Goal: Information Seeking & Learning: Check status

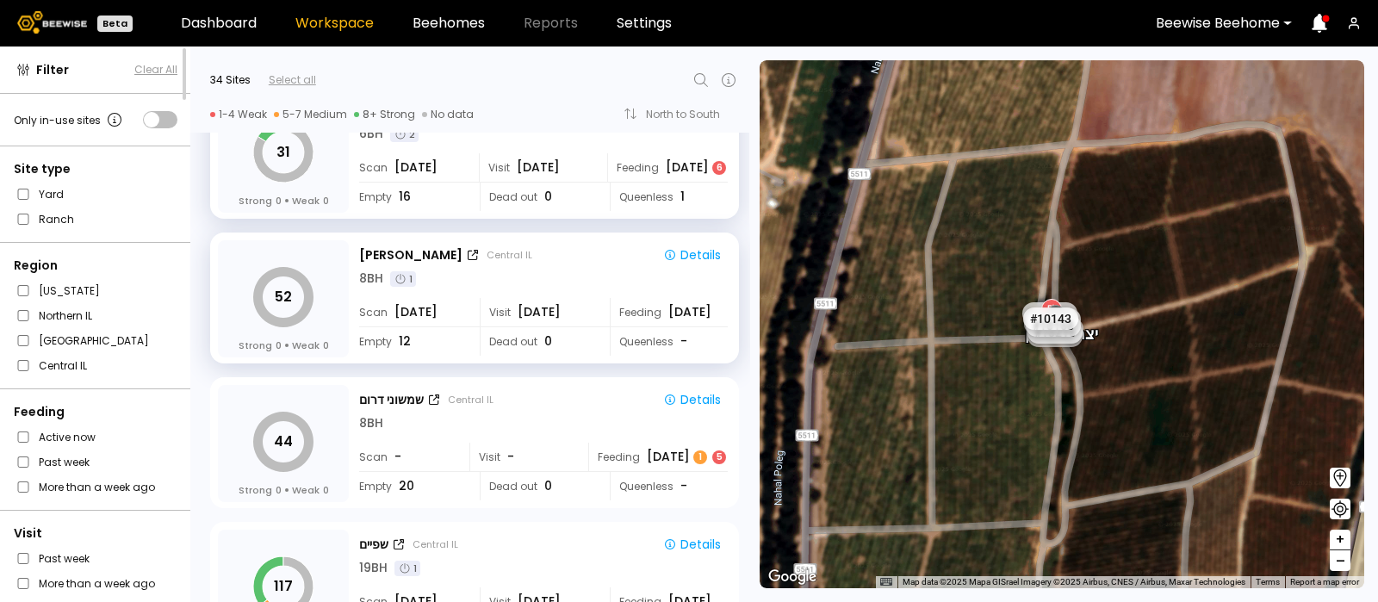
scroll to position [3829, 0]
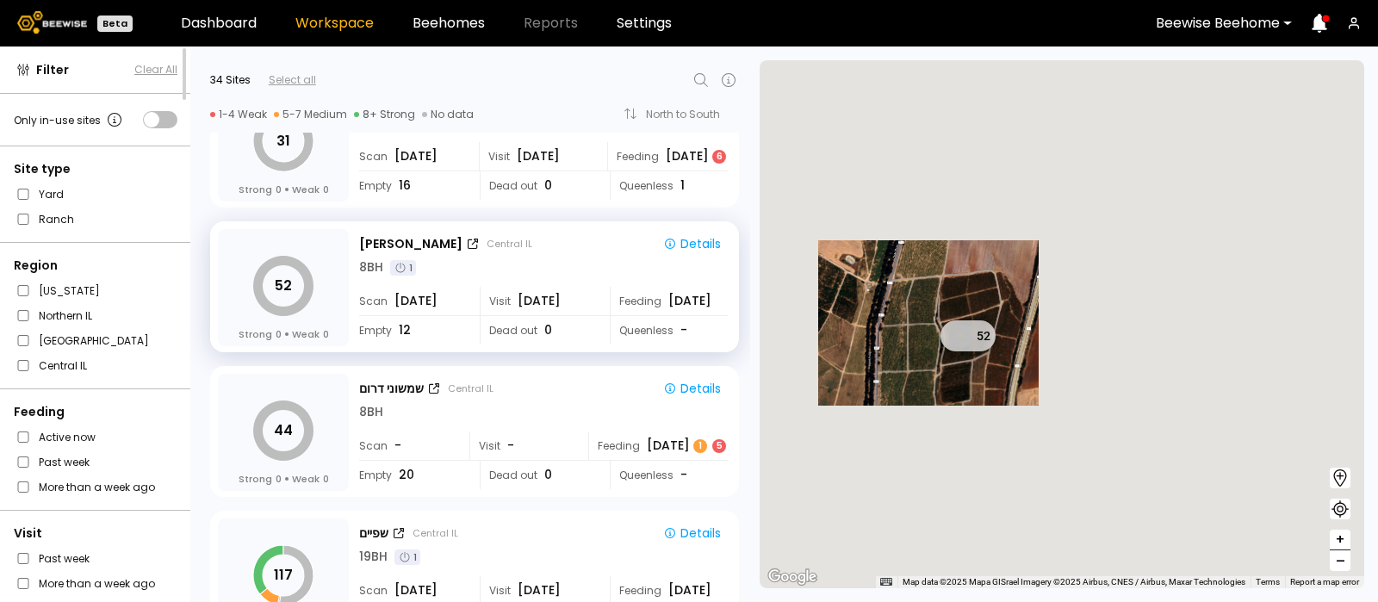
click at [900, 319] on div "1 BH 1 BH 1 BH 1 BH 1 BH 1 BH # 10038 1 BH 1 BH 1 BH 1 BH 1 BH 1 BH 1 BH # 1023…" at bounding box center [1062, 324] width 605 height 528
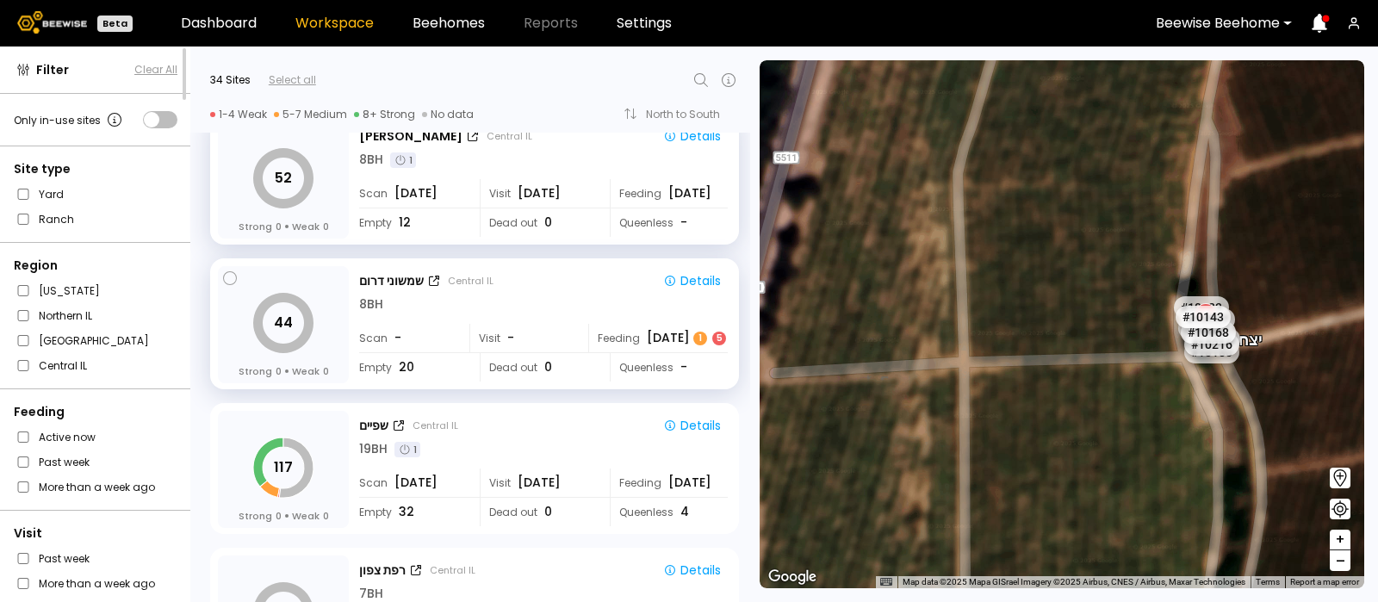
scroll to position [3941, 0]
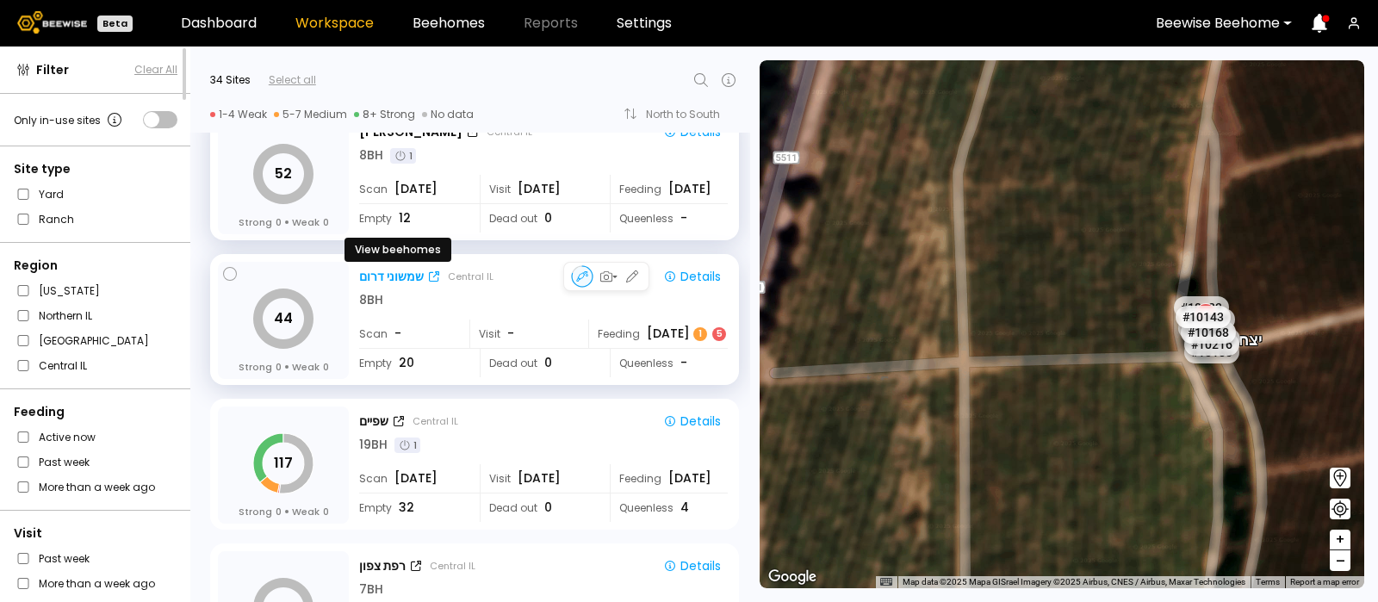
click at [398, 273] on div "שמשוני דרום" at bounding box center [391, 277] width 65 height 18
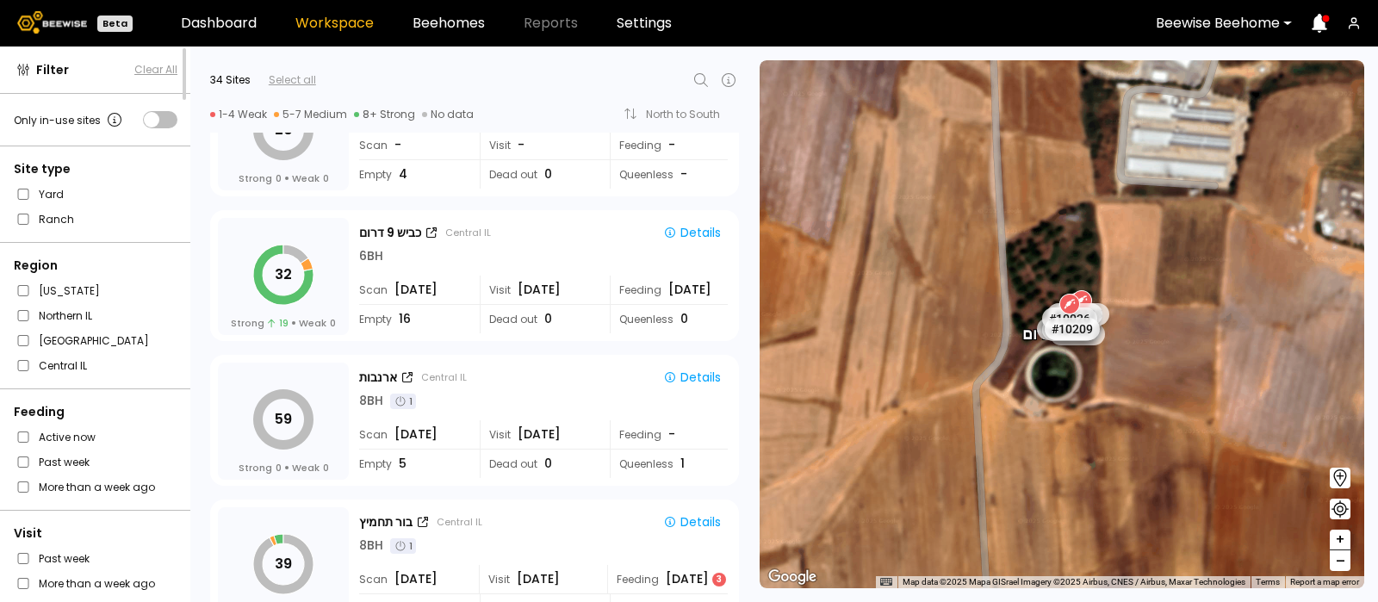
scroll to position [937, 0]
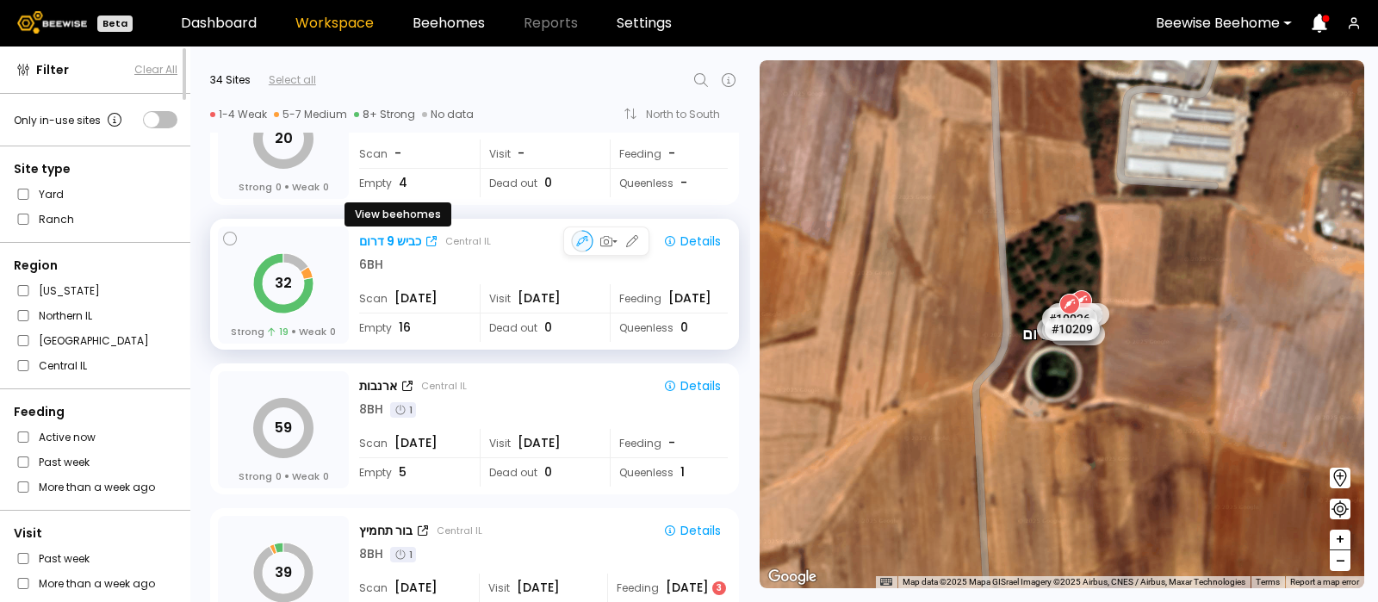
click at [398, 236] on div "כביש 9 דרום" at bounding box center [390, 242] width 62 height 18
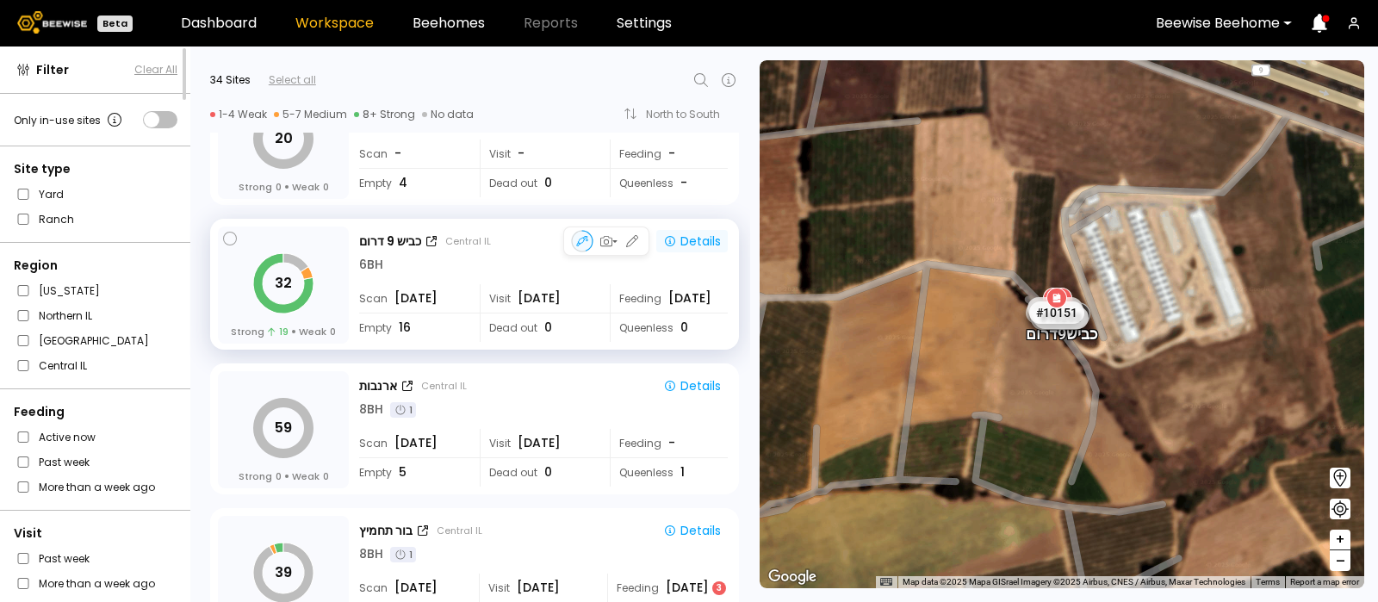
click at [693, 237] on div "Details" at bounding box center [692, 241] width 58 height 16
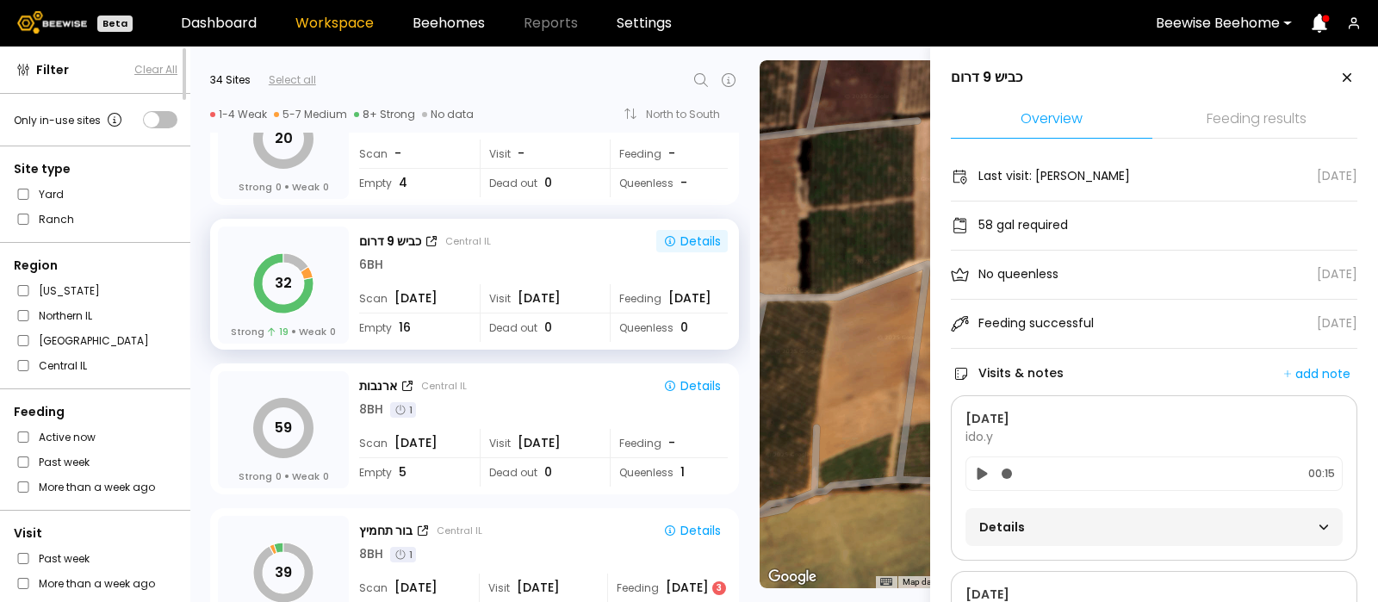
click at [1246, 117] on li "Feeding results" at bounding box center [1257, 120] width 202 height 37
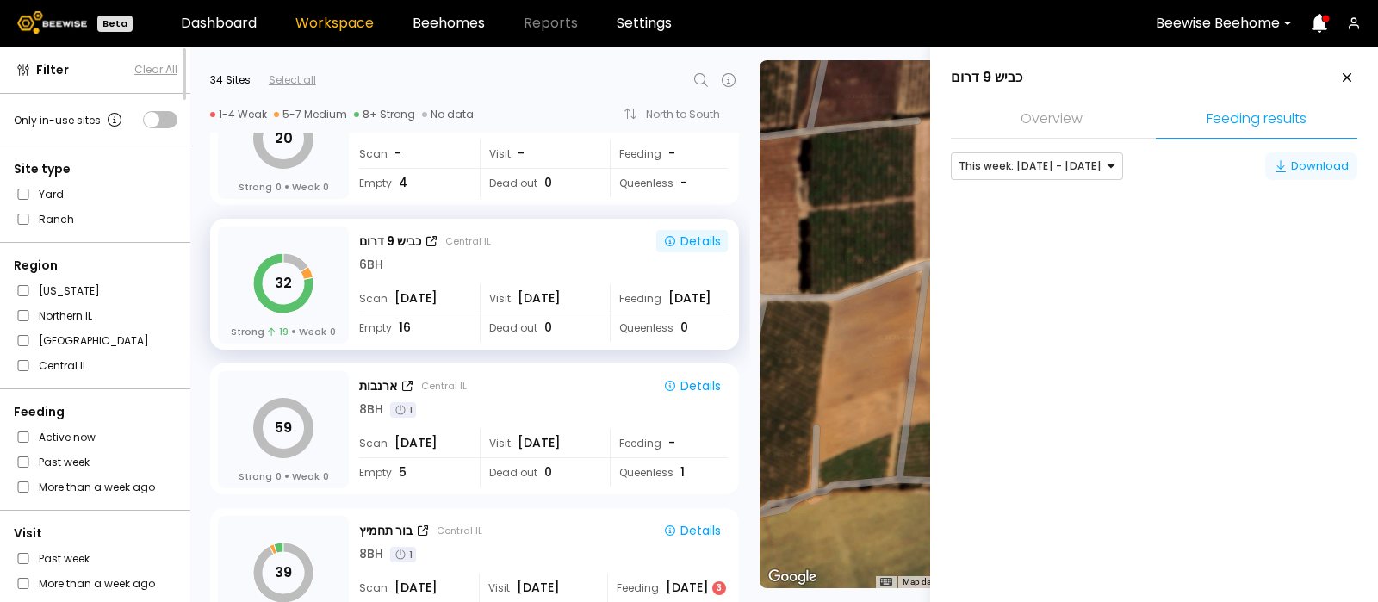
click at [1309, 164] on div "Download" at bounding box center [1311, 166] width 75 height 17
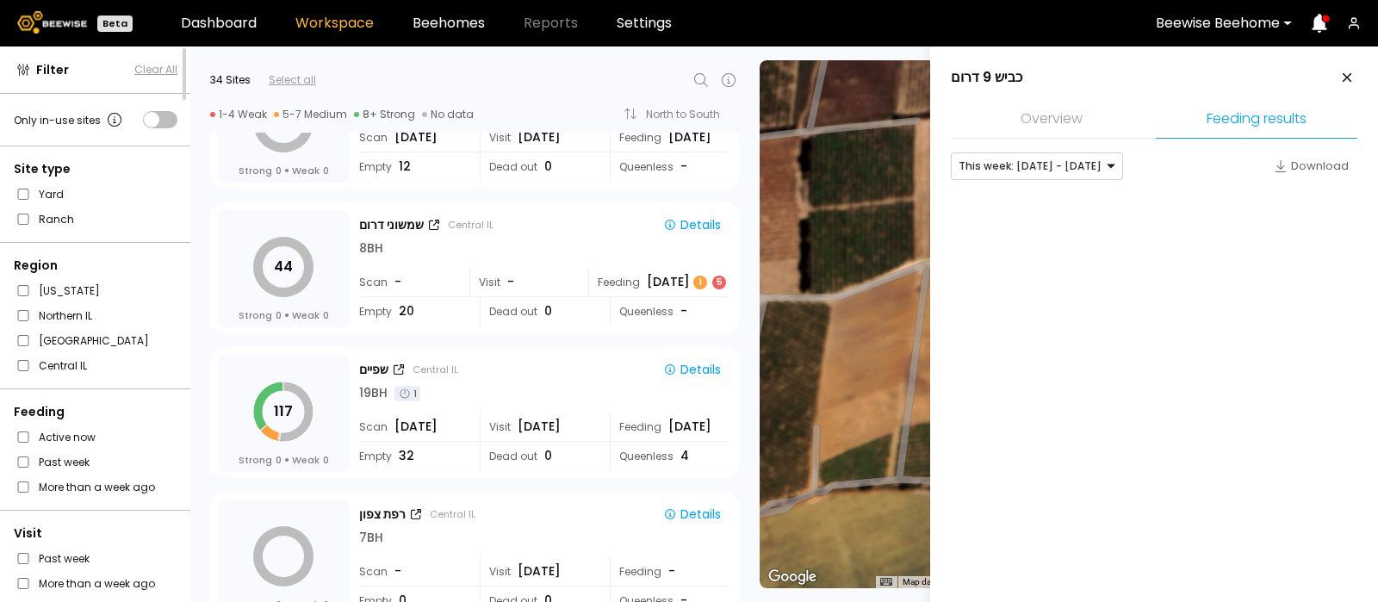
scroll to position [4032, 0]
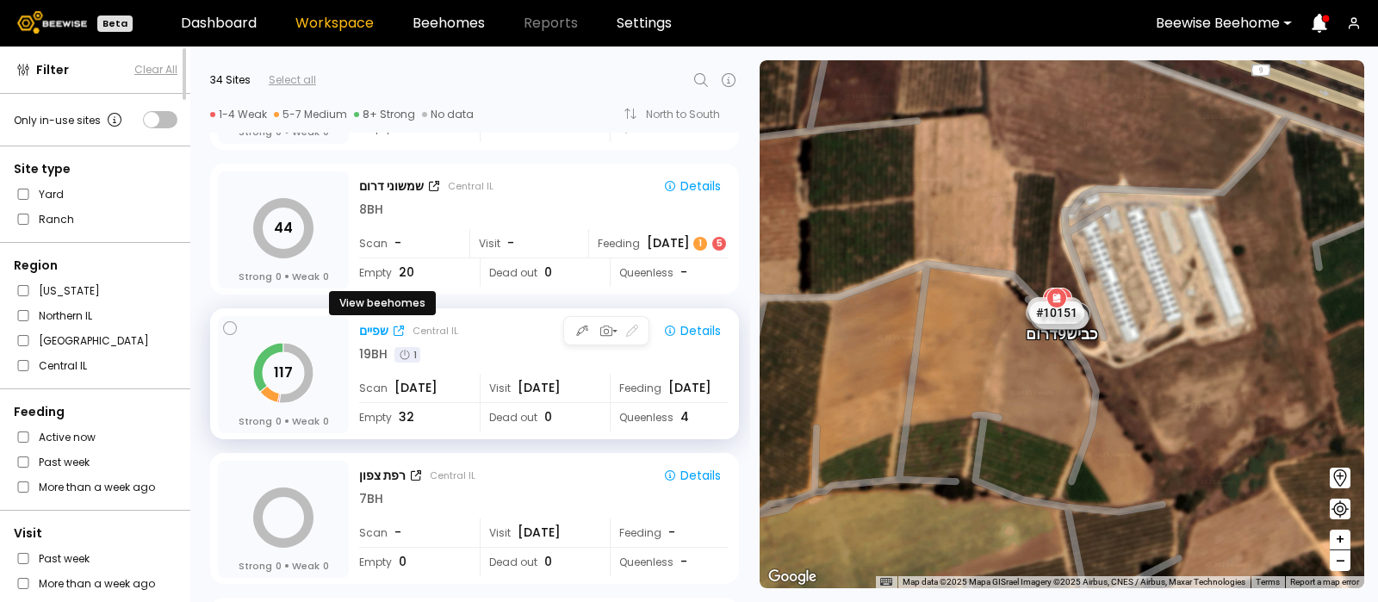
click at [370, 325] on div "שפיים" at bounding box center [373, 331] width 29 height 18
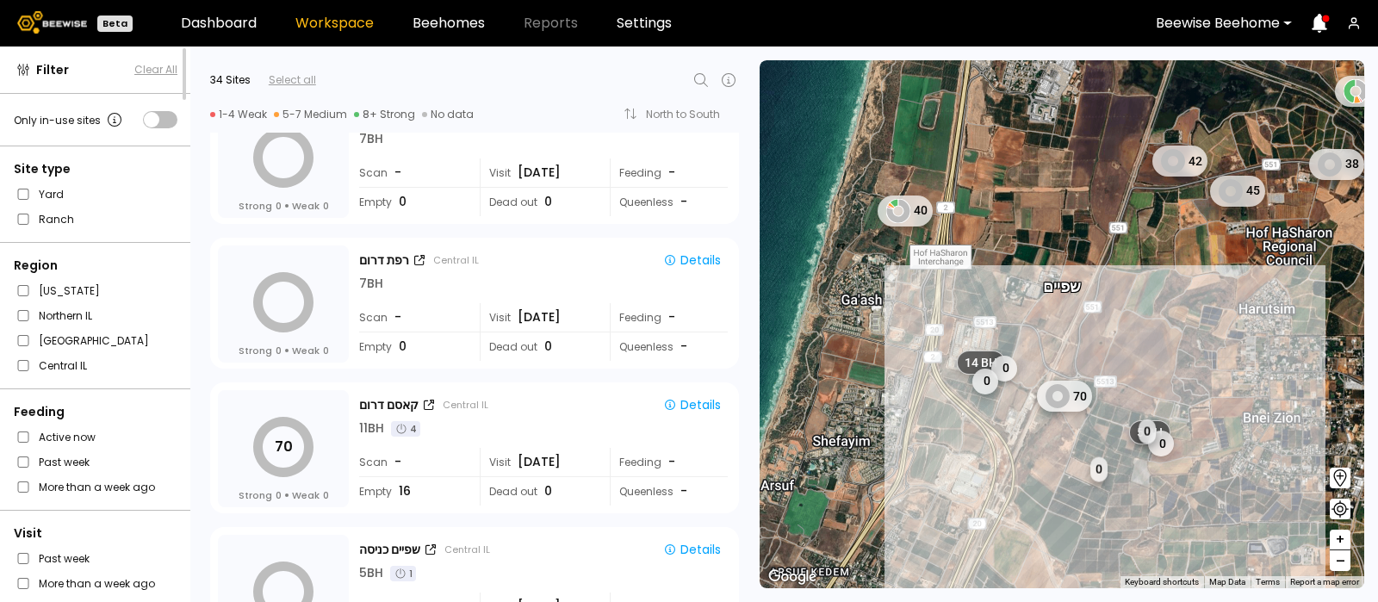
scroll to position [4465, 0]
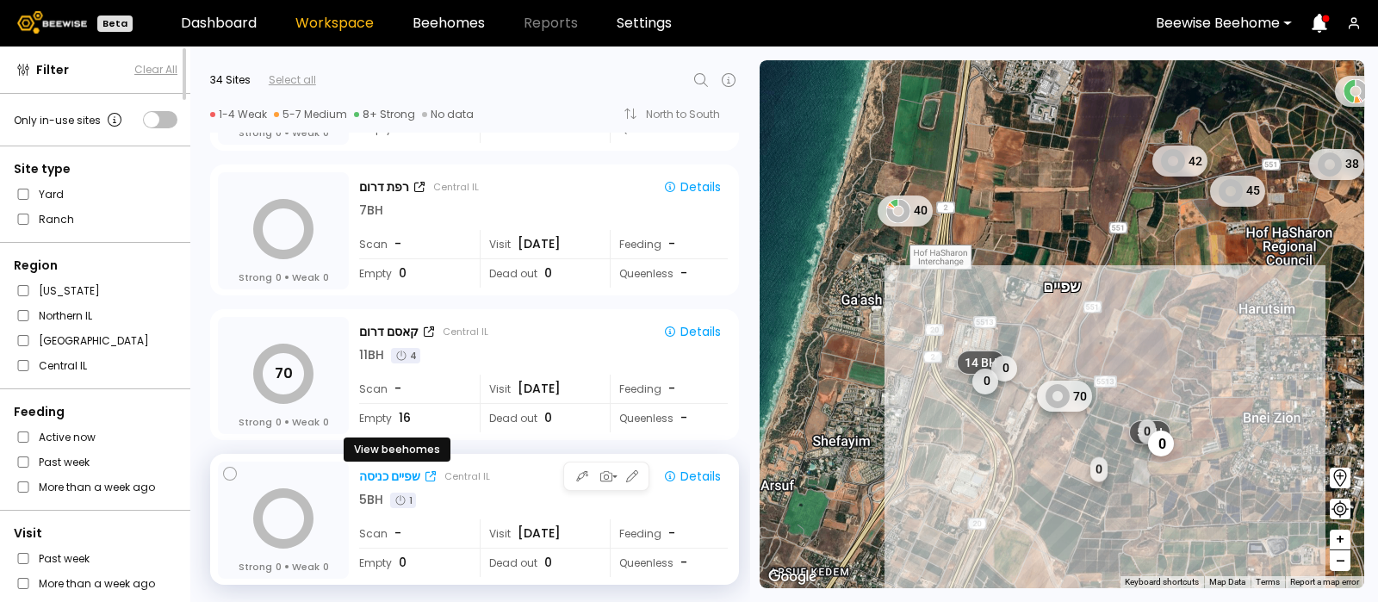
click at [392, 474] on div "שפיים כניסה" at bounding box center [389, 477] width 61 height 18
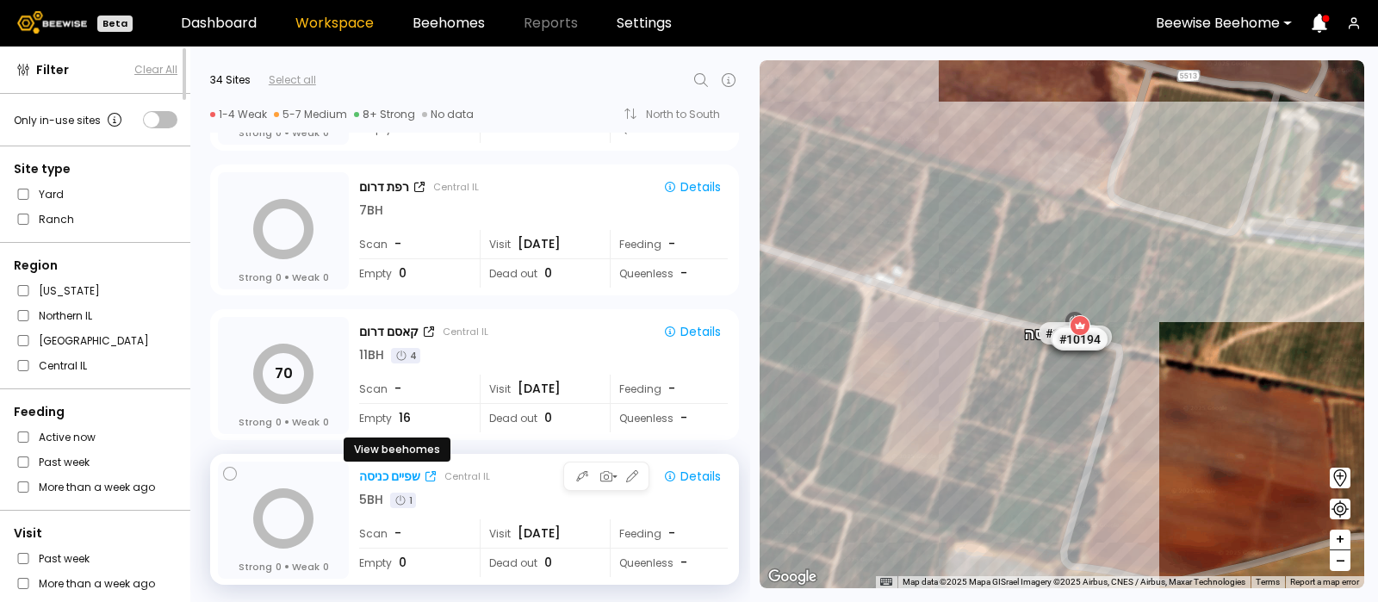
click at [378, 471] on div "שפיים כניסה" at bounding box center [389, 477] width 61 height 18
click at [395, 476] on div "שפיים כניסה" at bounding box center [389, 477] width 61 height 18
click at [690, 471] on div "Details" at bounding box center [692, 477] width 58 height 16
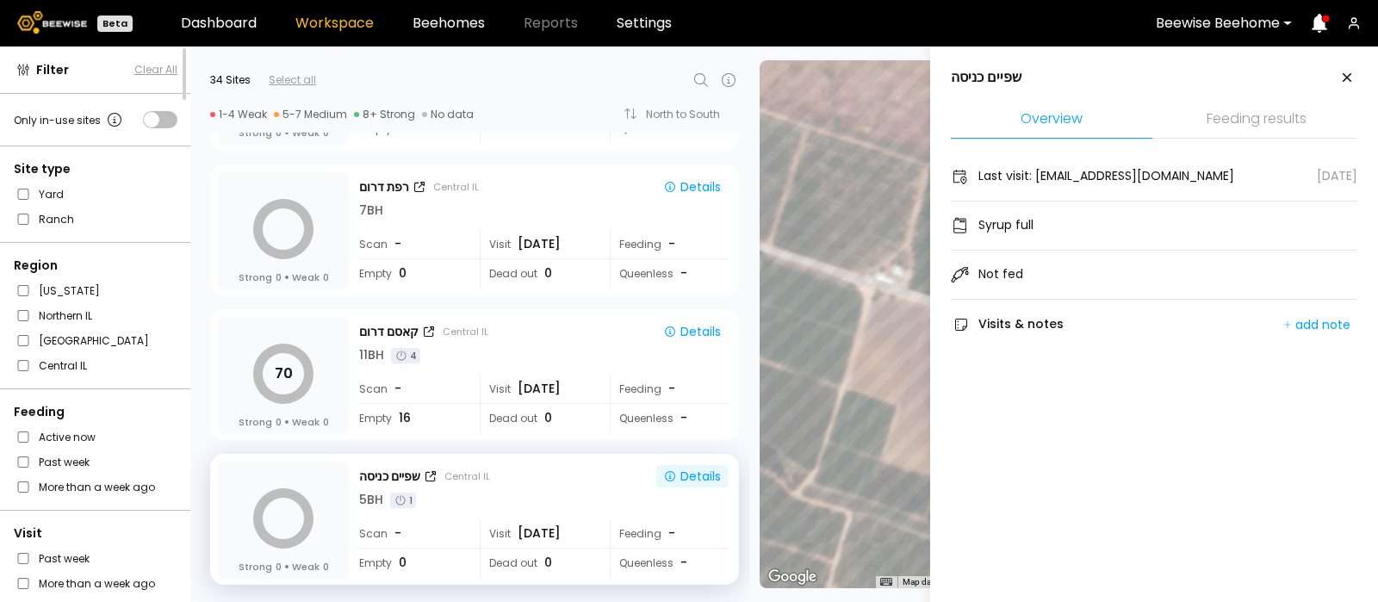
click at [1246, 121] on li "Feeding results" at bounding box center [1257, 120] width 202 height 37
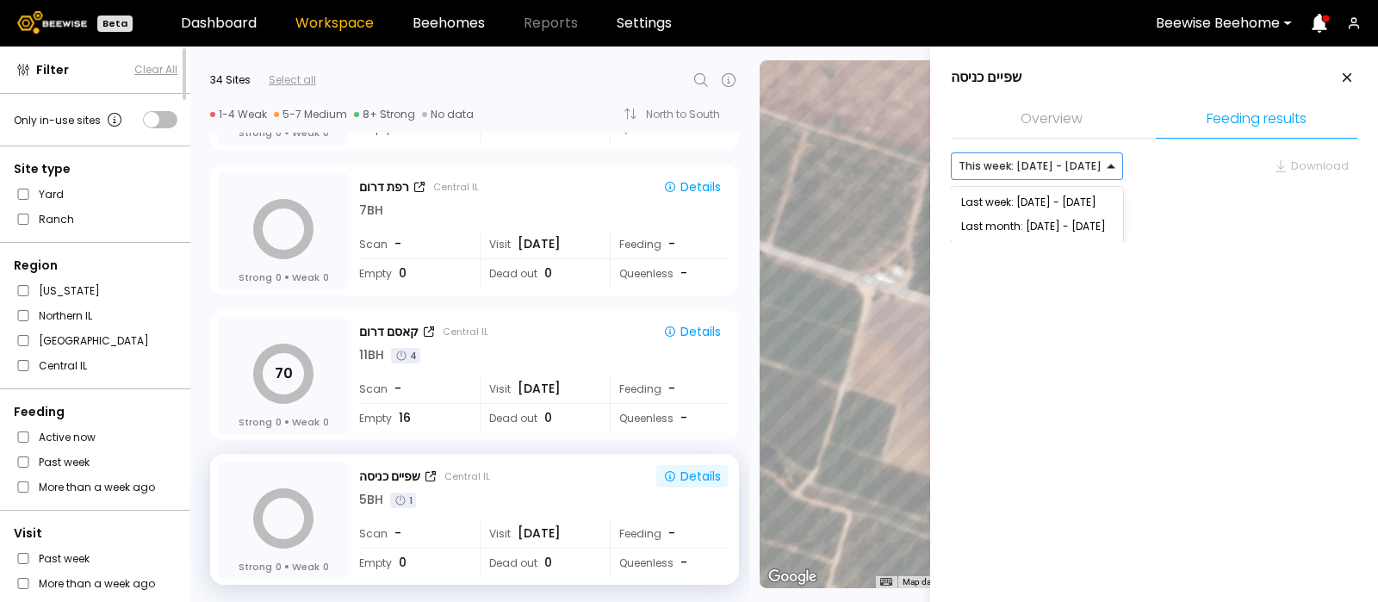
click at [1116, 165] on div at bounding box center [1123, 166] width 14 height 26
click at [1063, 198] on div "Last week: Aug 24 - Aug 30" at bounding box center [1037, 202] width 152 height 10
click at [1122, 166] on div at bounding box center [1122, 166] width 0 height 0
click at [1071, 227] on div "Last month: Jul - Aug 2025" at bounding box center [1037, 226] width 152 height 10
click at [1255, 239] on div at bounding box center [1154, 216] width 407 height 52
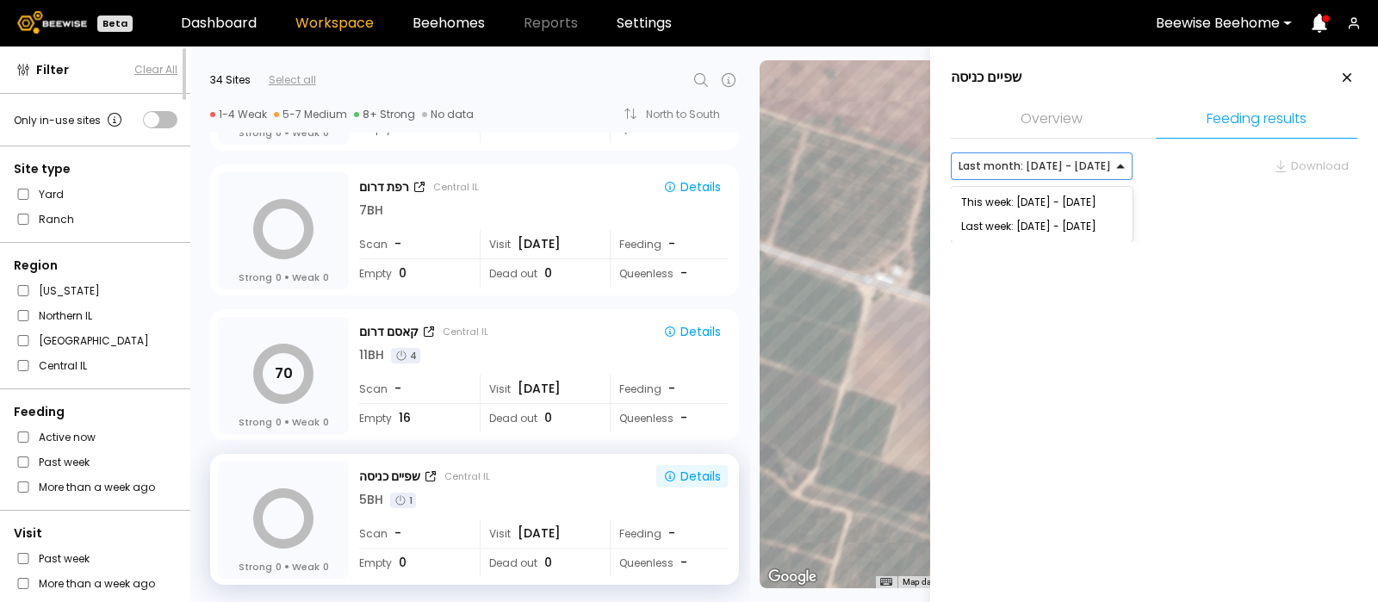
click at [1125, 165] on div at bounding box center [1132, 166] width 14 height 14
click at [1064, 229] on div "Last week: Aug 24 - Aug 30" at bounding box center [1041, 226] width 161 height 10
click at [1098, 276] on div "Overview Feeding results Last week: Aug 24 - Aug 30 Download" at bounding box center [1154, 198] width 407 height 192
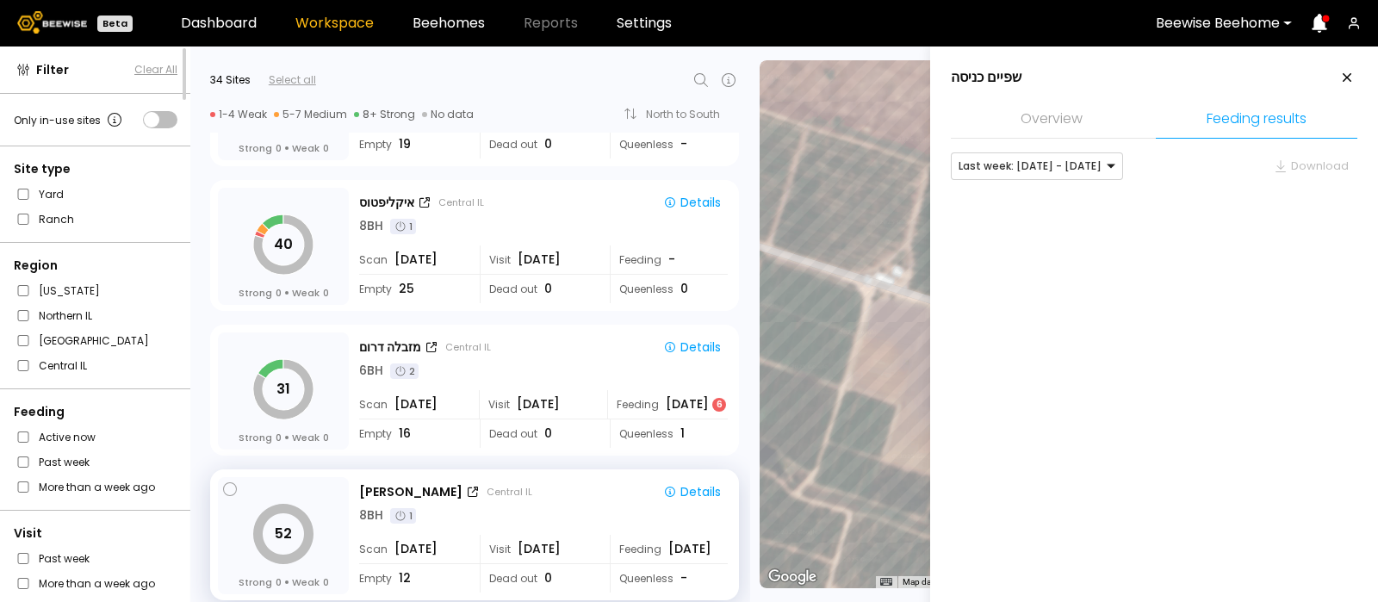
scroll to position [3579, 0]
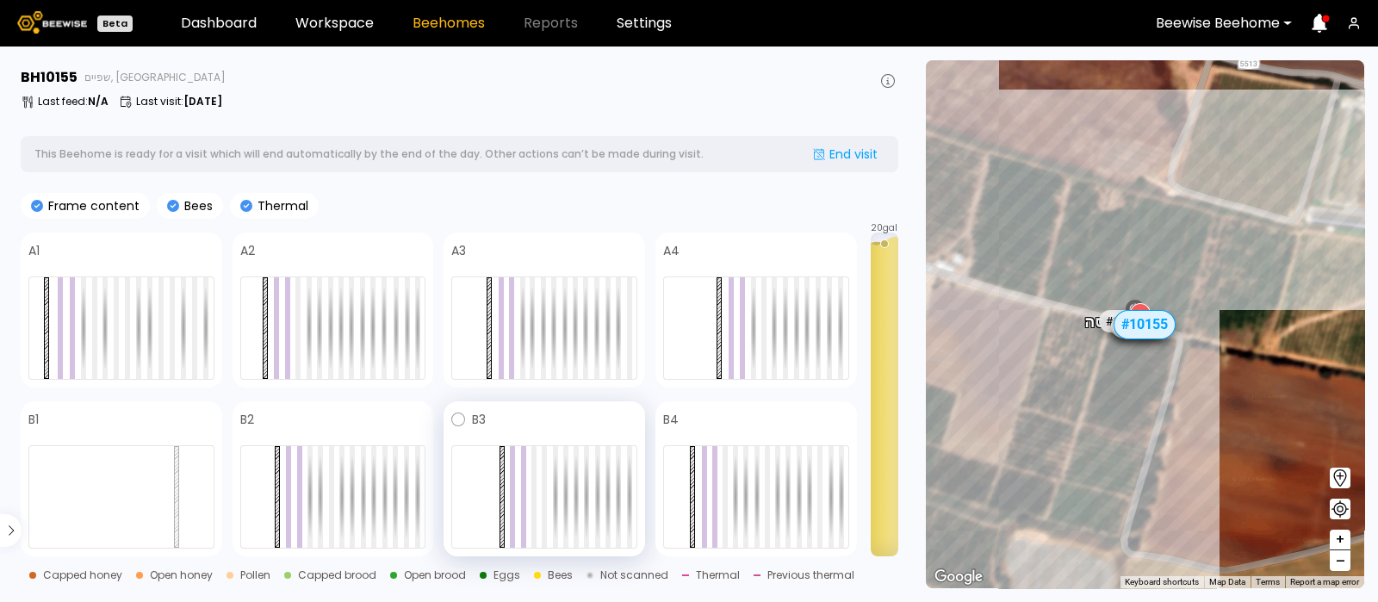
scroll to position [9, 0]
